Goal: Information Seeking & Learning: Learn about a topic

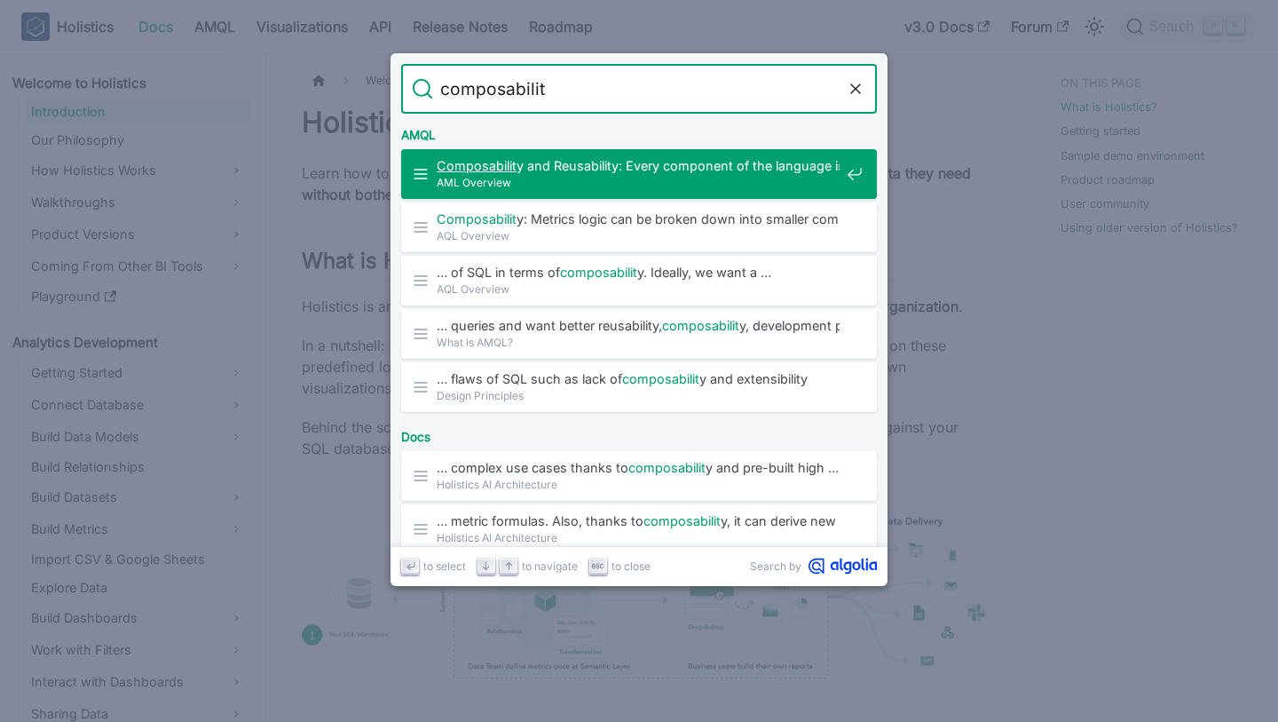
type input "composability"
click at [697, 160] on span "Composability and Reusability: Every component of the language is designed …" at bounding box center [638, 165] width 403 height 17
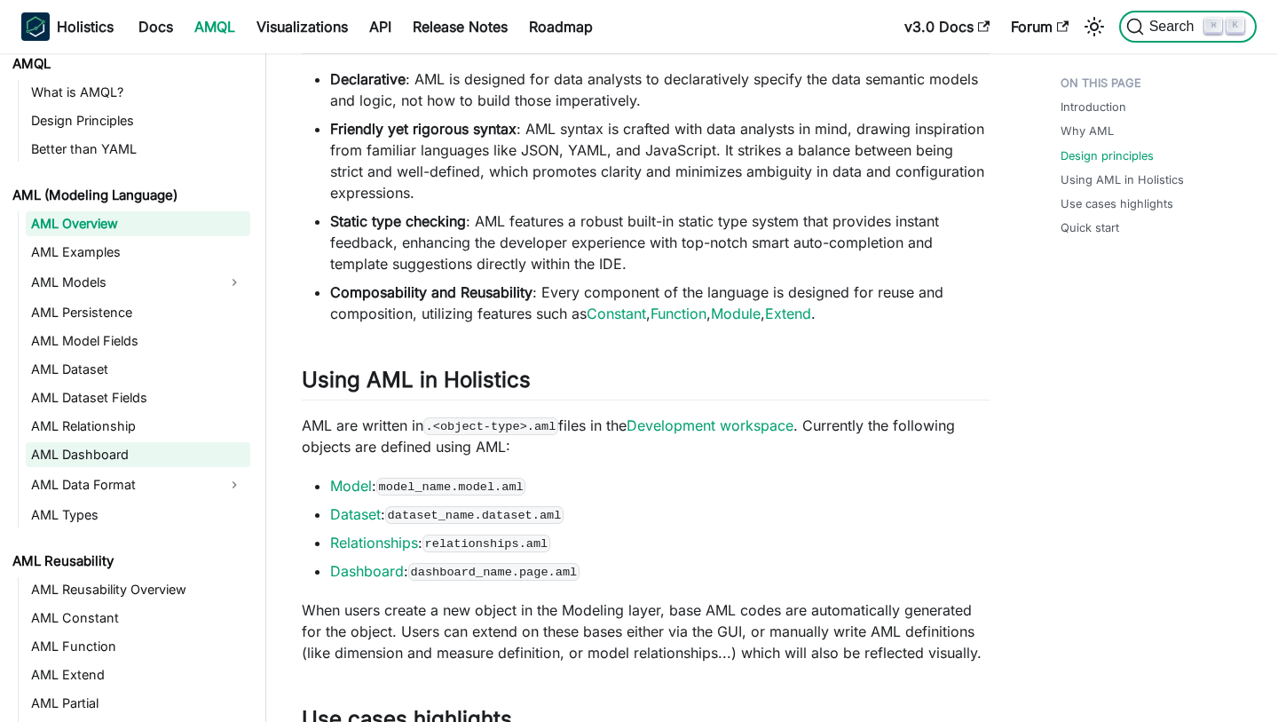
scroll to position [32, 0]
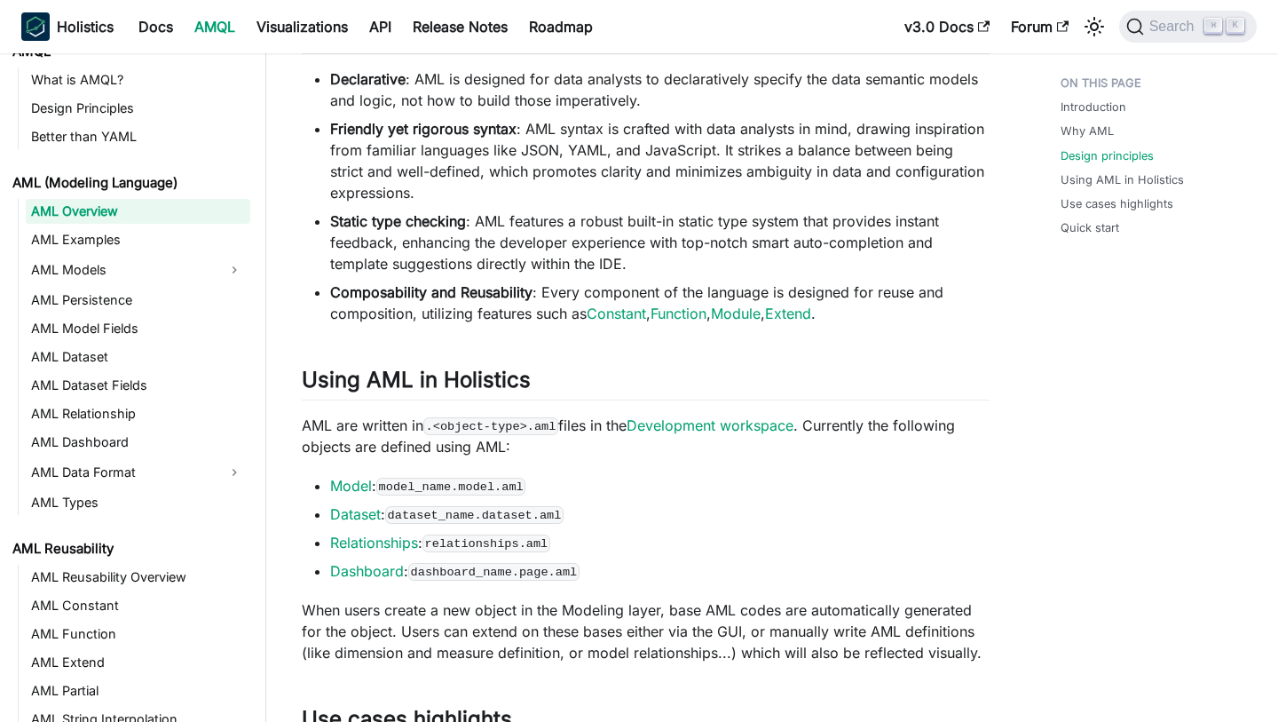
click at [483, 274] on li "Static type checking : AML features a robust built-in static type system that p…" at bounding box center [660, 242] width 660 height 64
click at [577, 320] on ul "Declarative : AML is designed for data analysts to declaratively specify the da…" at bounding box center [646, 196] width 688 height 256
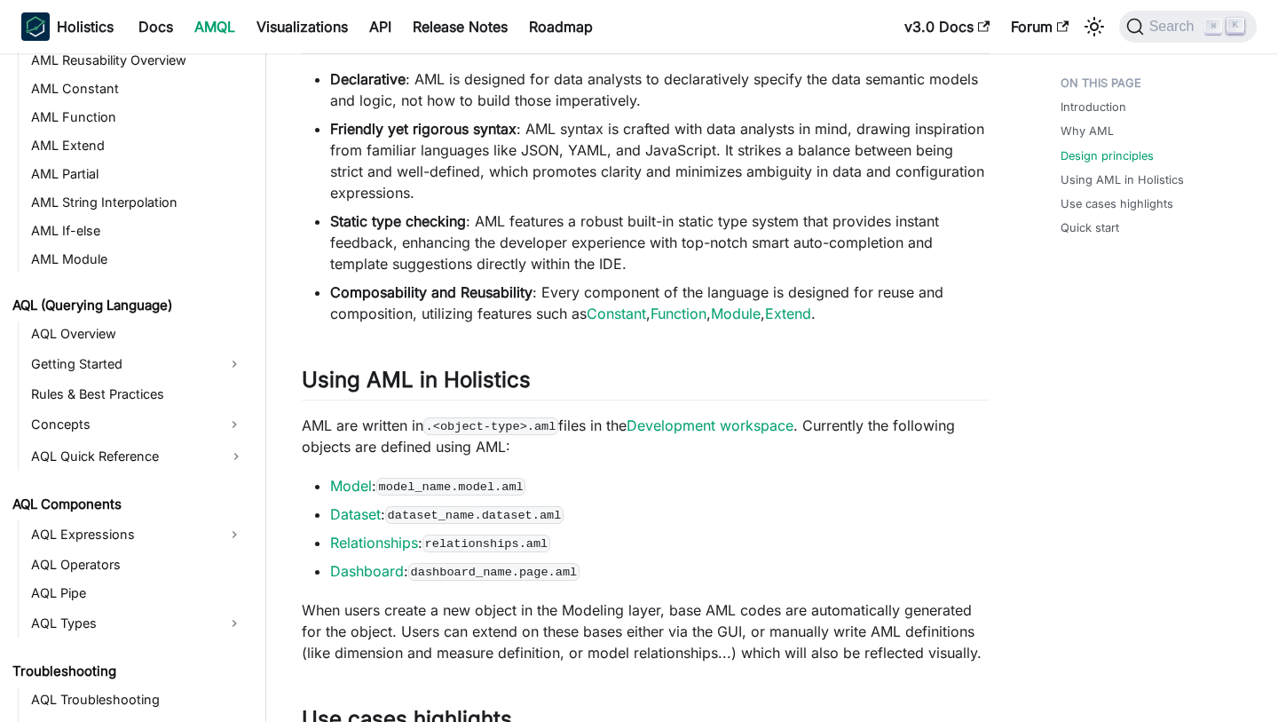
scroll to position [504, 0]
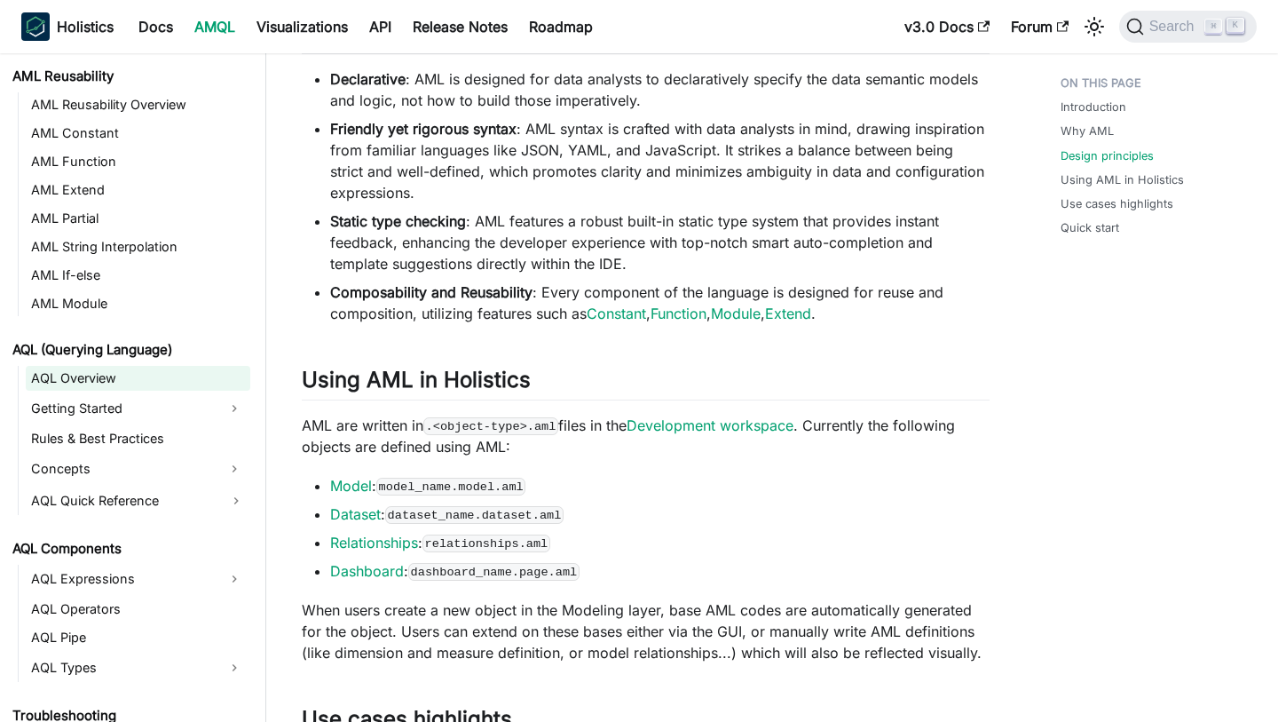
click at [97, 374] on link "AQL Overview" at bounding box center [138, 378] width 225 height 25
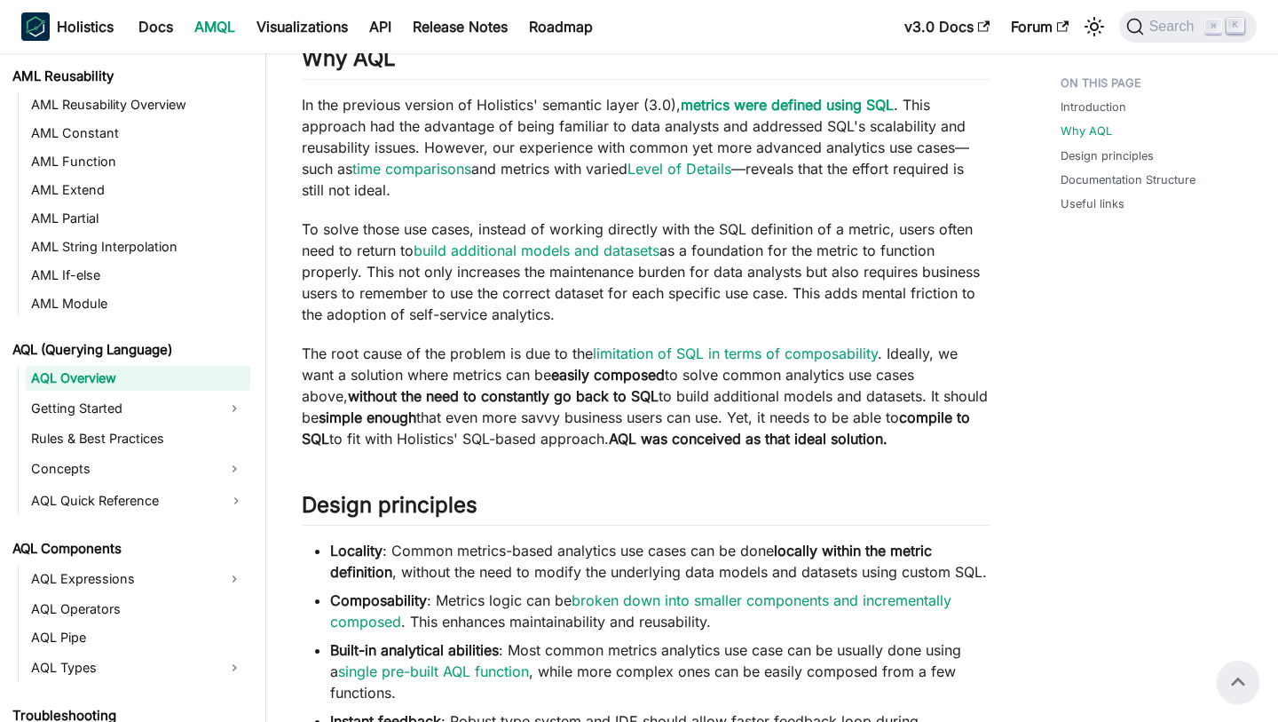
scroll to position [434, 0]
